Goal: Task Accomplishment & Management: Manage account settings

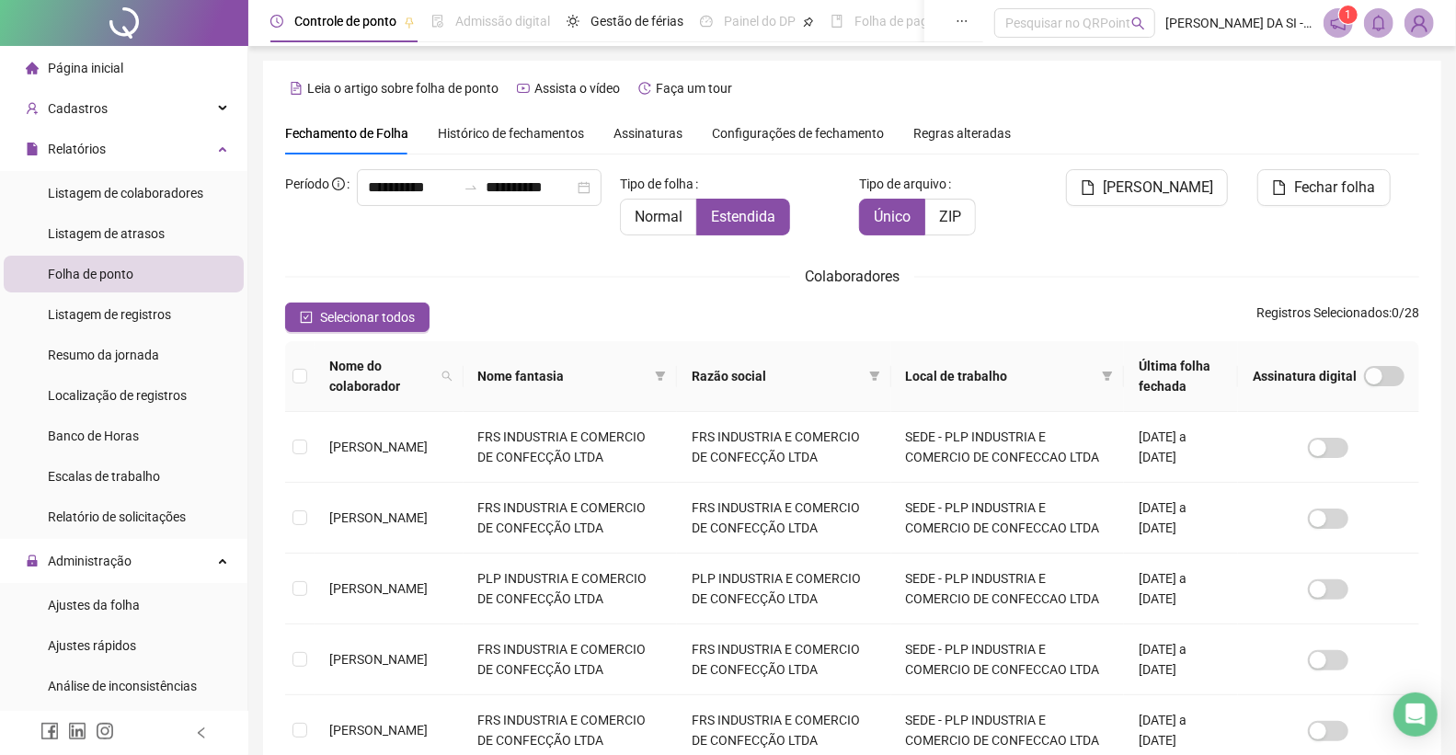
click at [1417, 24] on img at bounding box center [1420, 23] width 28 height 28
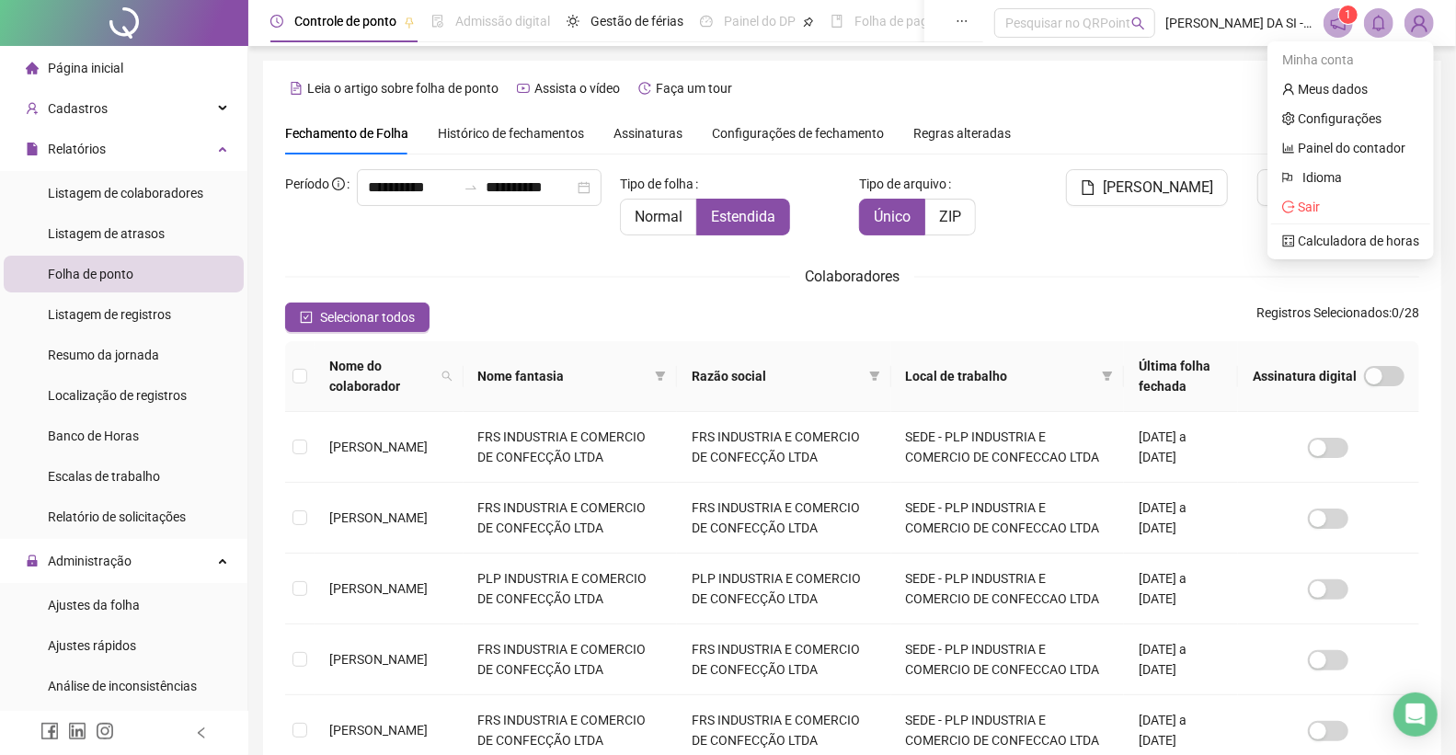
click at [1100, 259] on div "**********" at bounding box center [852, 603] width 1134 height 868
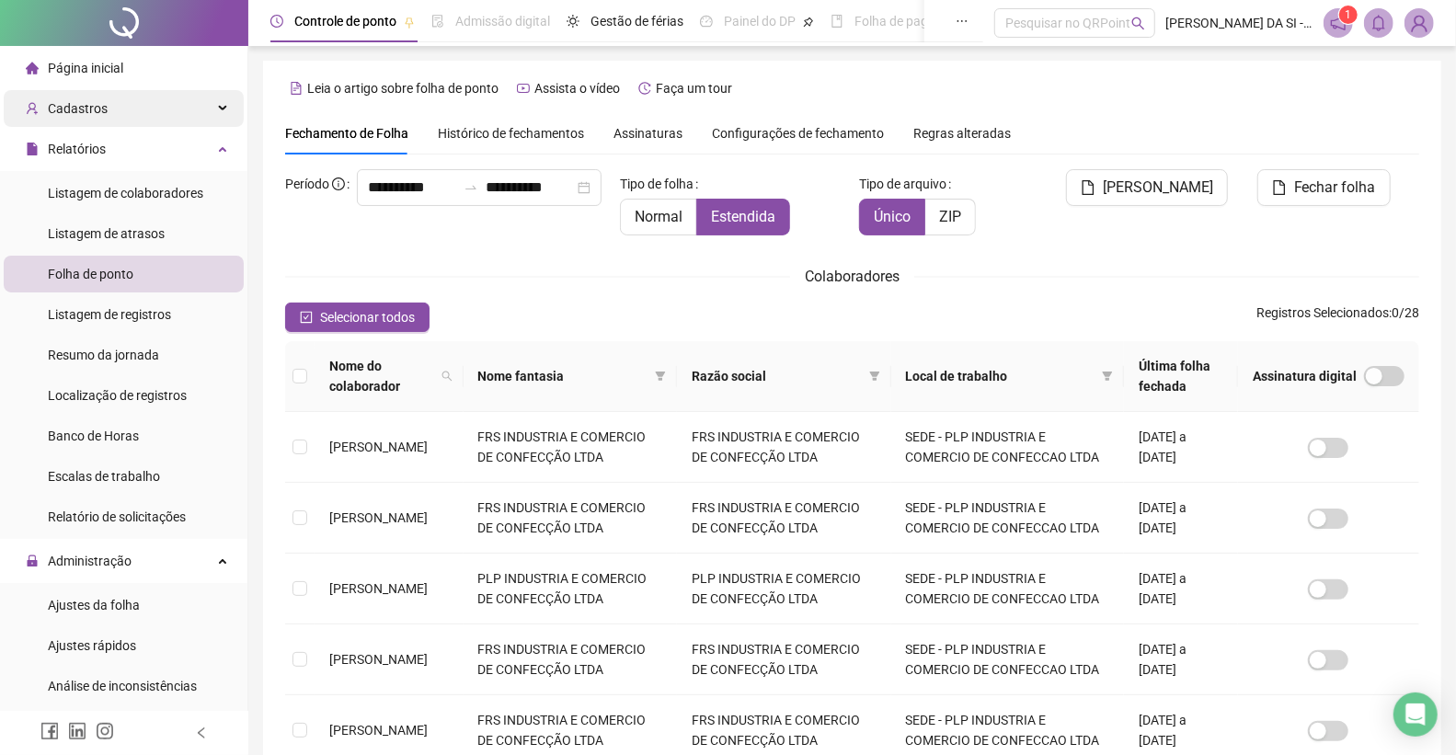
click at [130, 110] on div "Cadastros" at bounding box center [124, 108] width 240 height 37
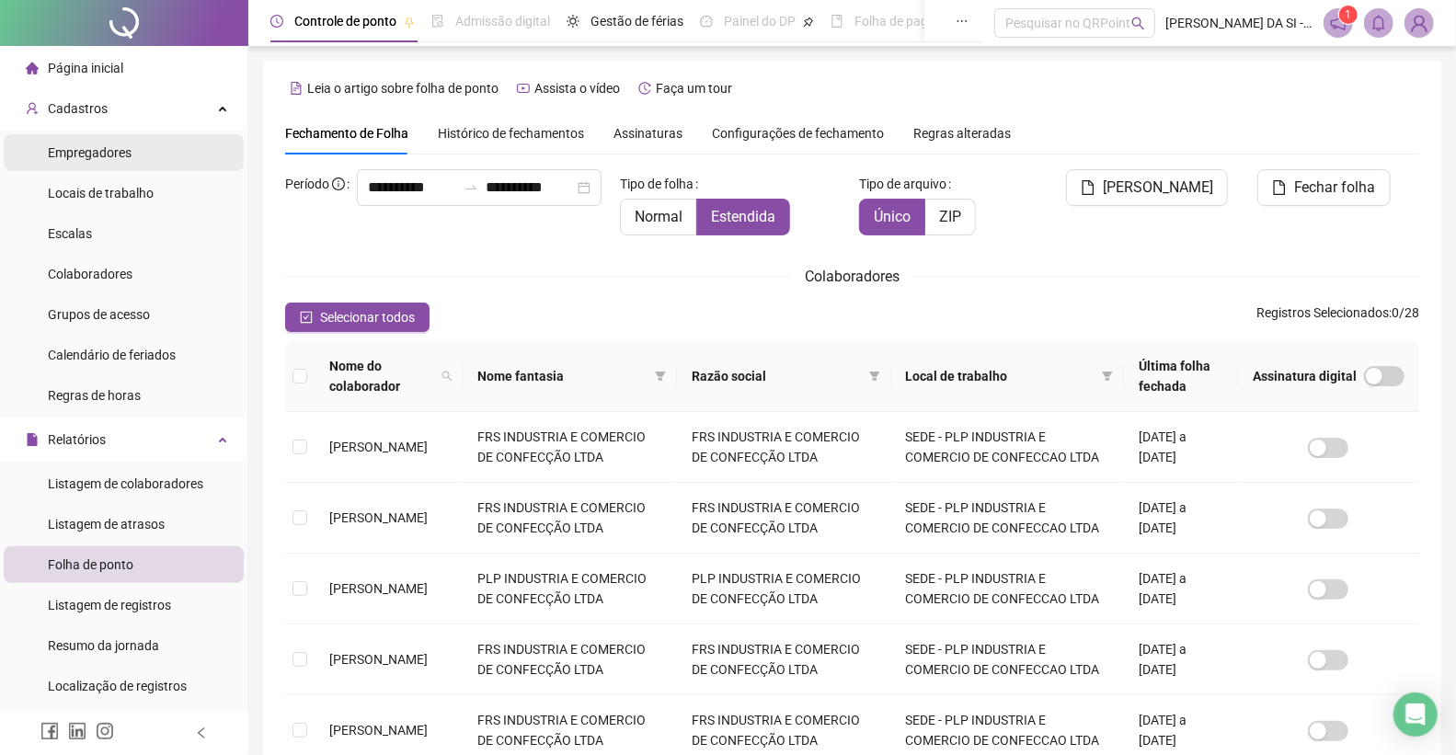
click at [134, 154] on li "Empregadores" at bounding box center [124, 152] width 240 height 37
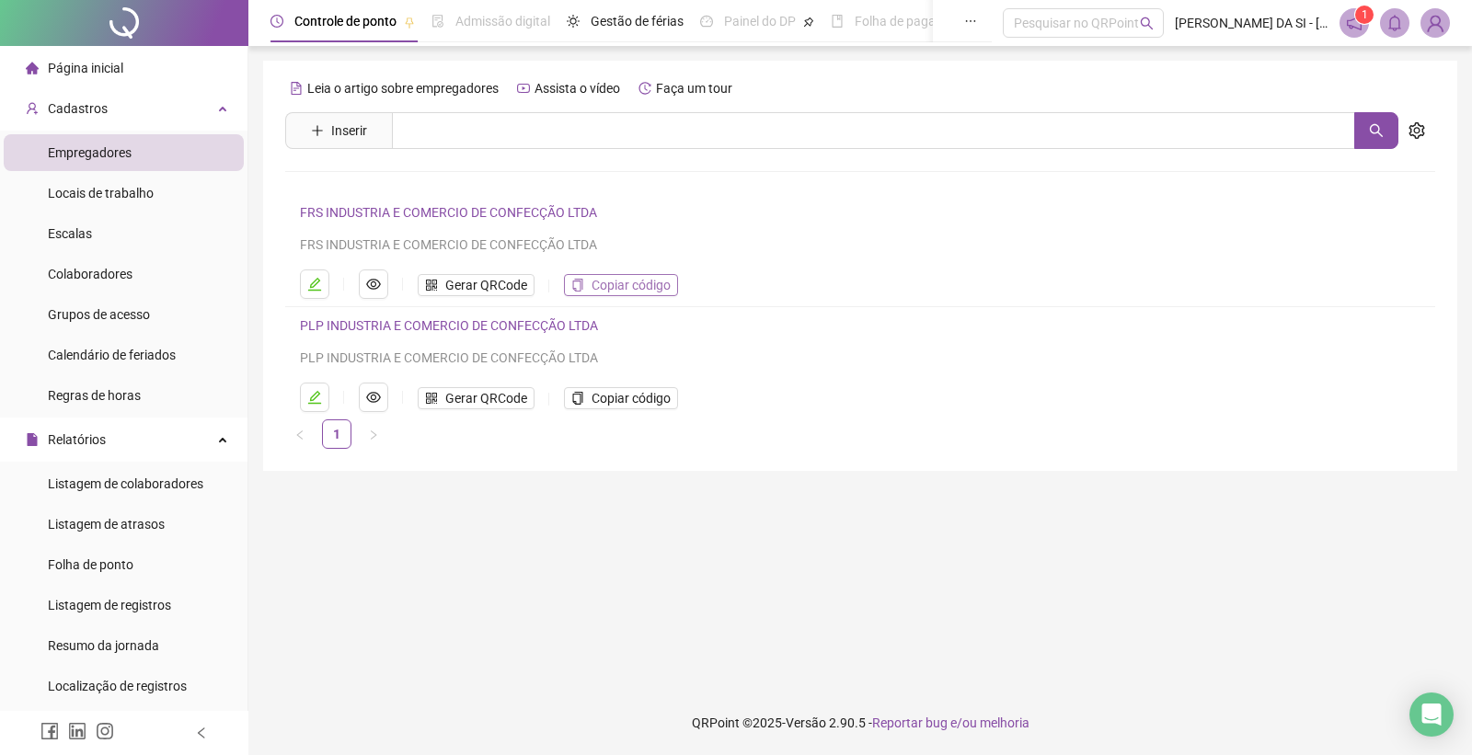
click at [625, 282] on span "Copiar código" at bounding box center [630, 285] width 79 height 20
click at [109, 278] on span "Colaboradores" at bounding box center [90, 274] width 85 height 15
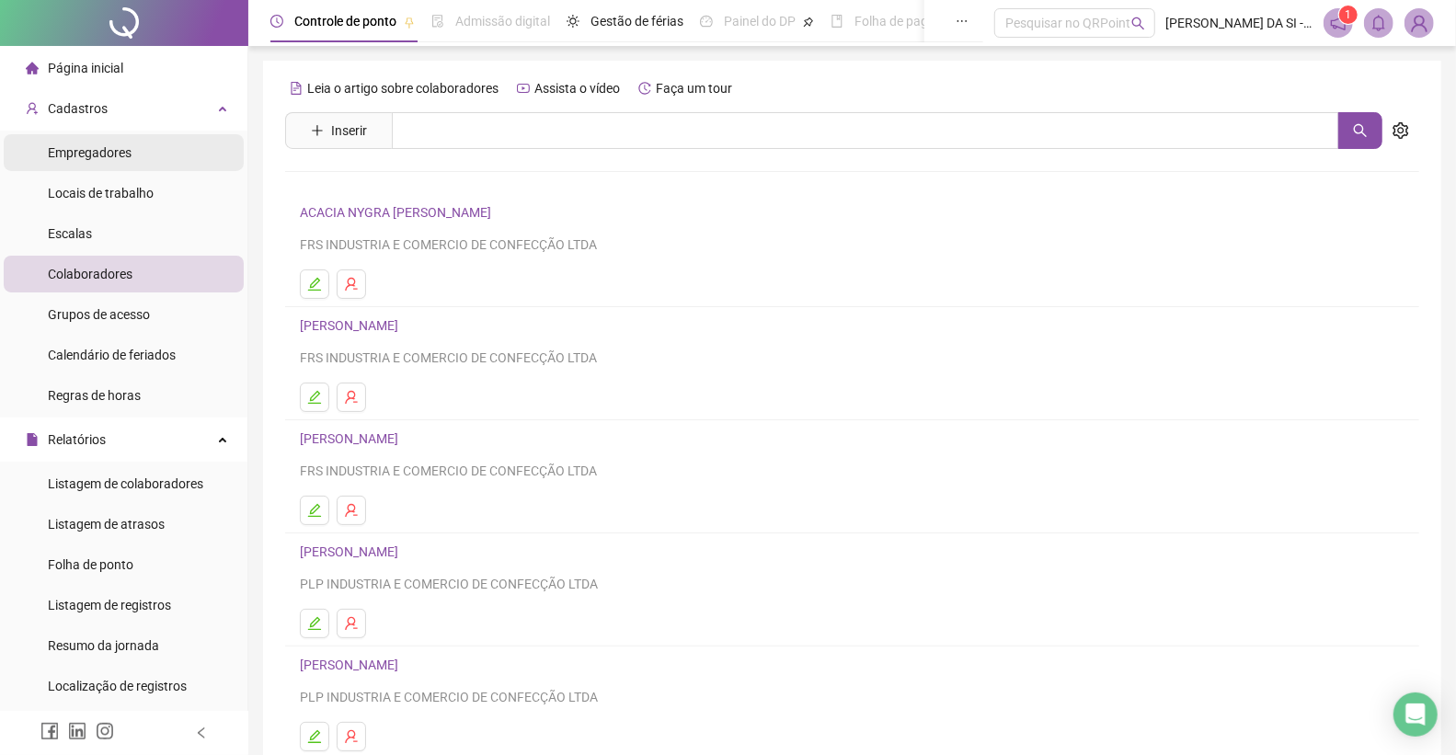
click at [148, 160] on li "Empregadores" at bounding box center [124, 152] width 240 height 37
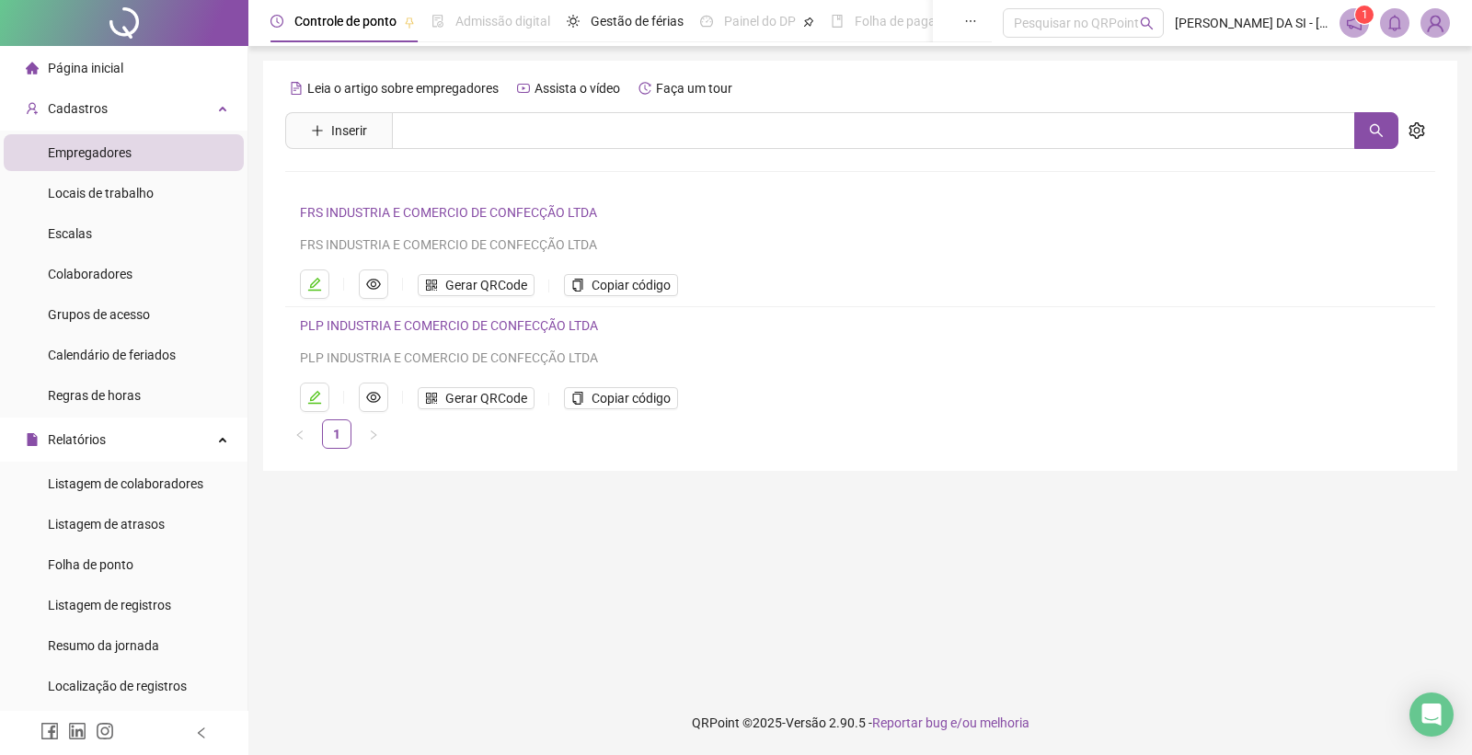
click at [436, 214] on link "FRS INDUSTRIA E COMERCIO DE CONFECÇÃO LTDA" at bounding box center [448, 212] width 297 height 15
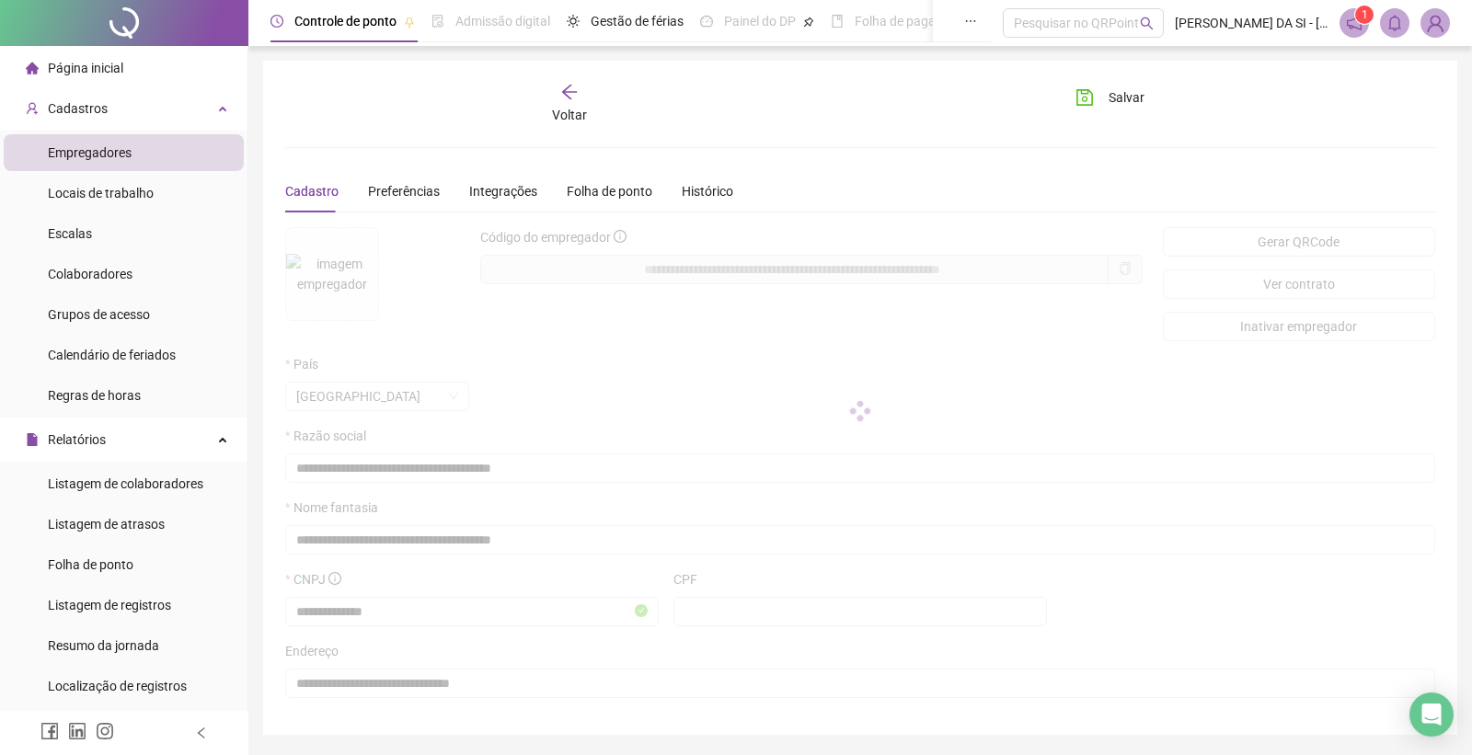
type input "**********"
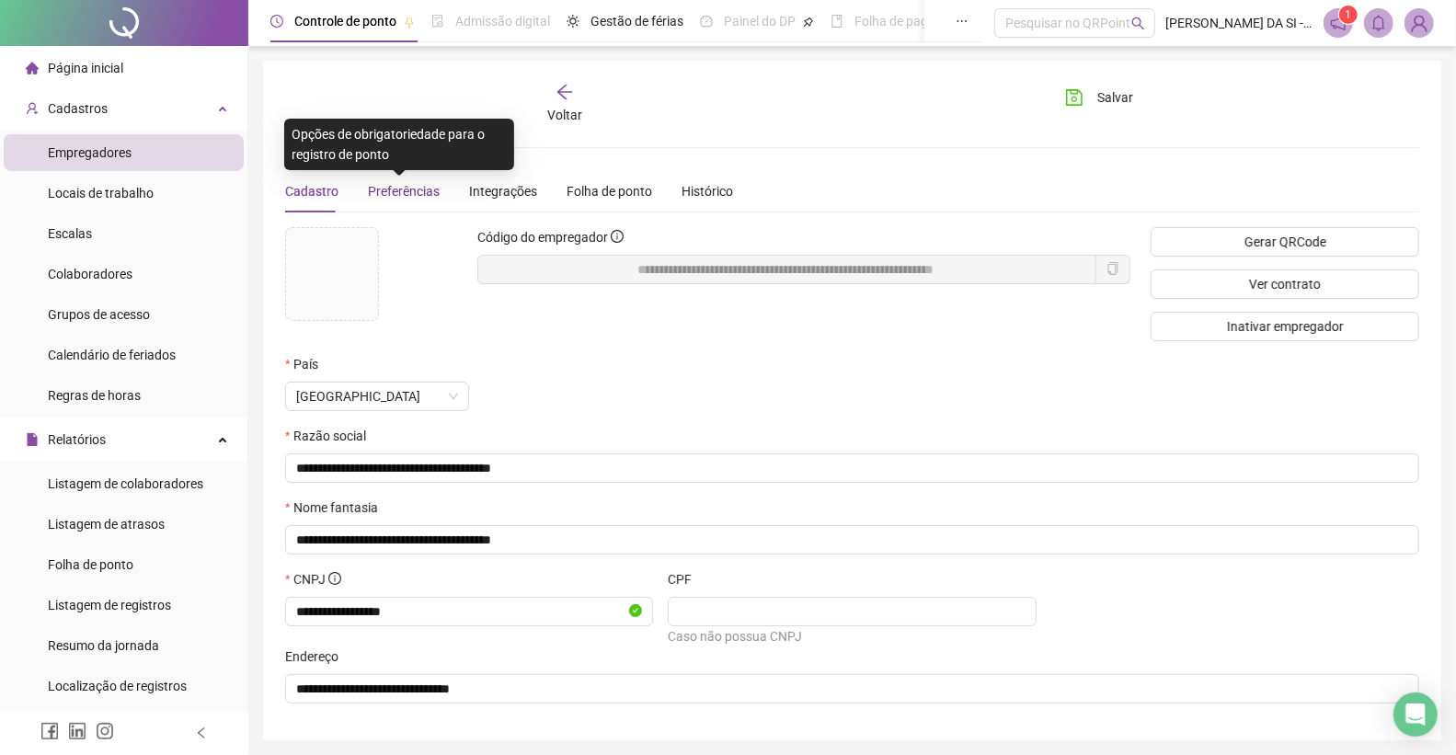
click at [418, 186] on span "Preferências" at bounding box center [404, 191] width 72 height 15
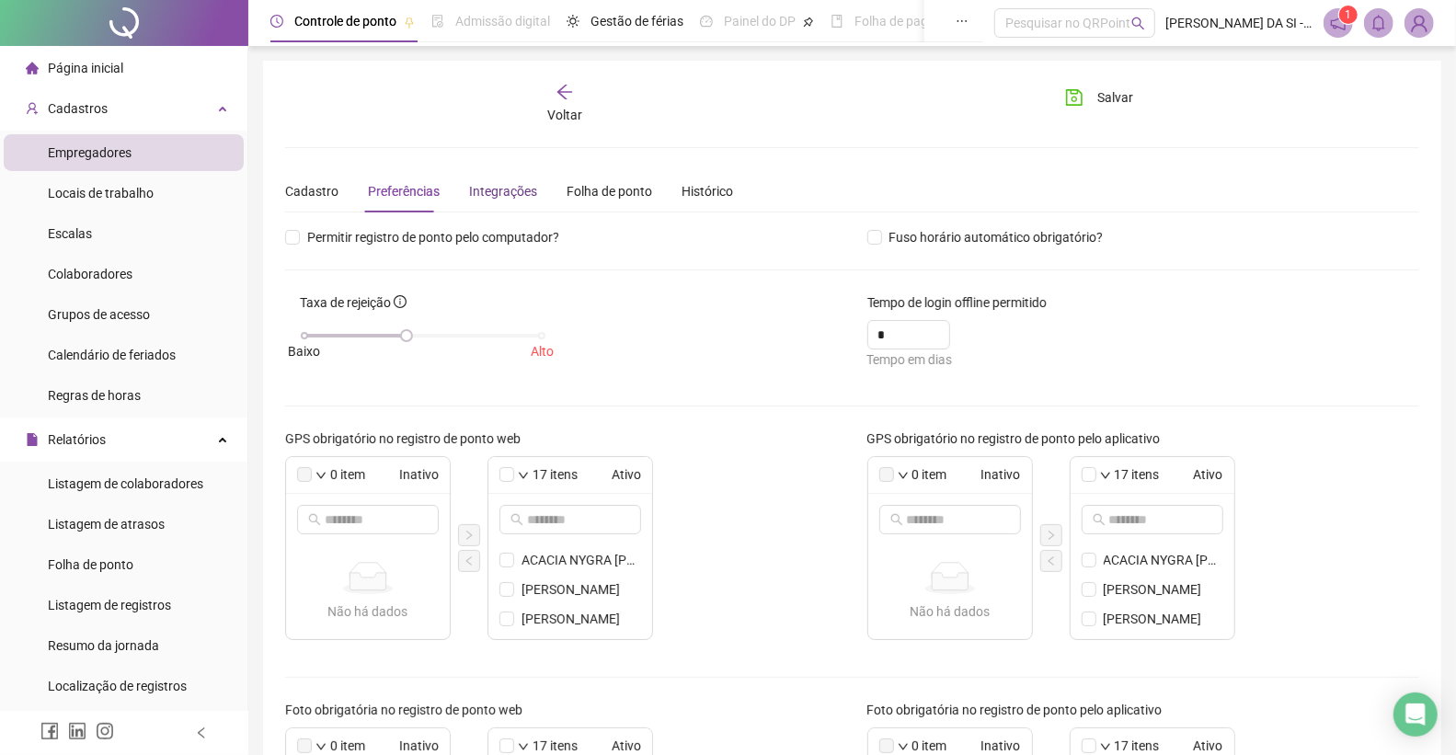
click at [493, 186] on div "Integrações" at bounding box center [503, 191] width 68 height 20
